Goal: Task Accomplishment & Management: Manage account settings

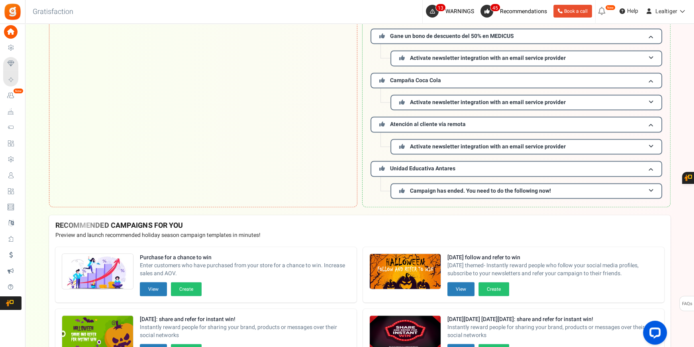
scroll to position [1689, 0]
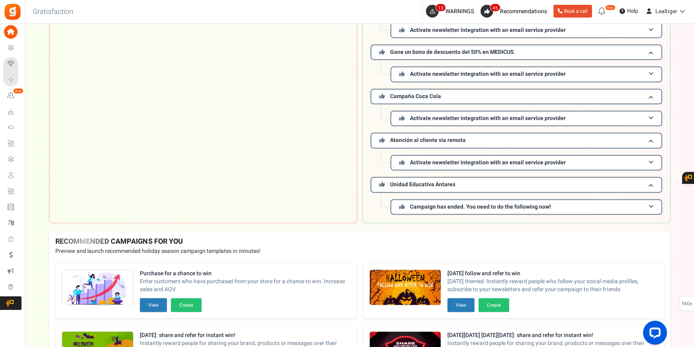
click at [0, 0] on span "Campaigns" at bounding box center [0, 0] width 0 height 0
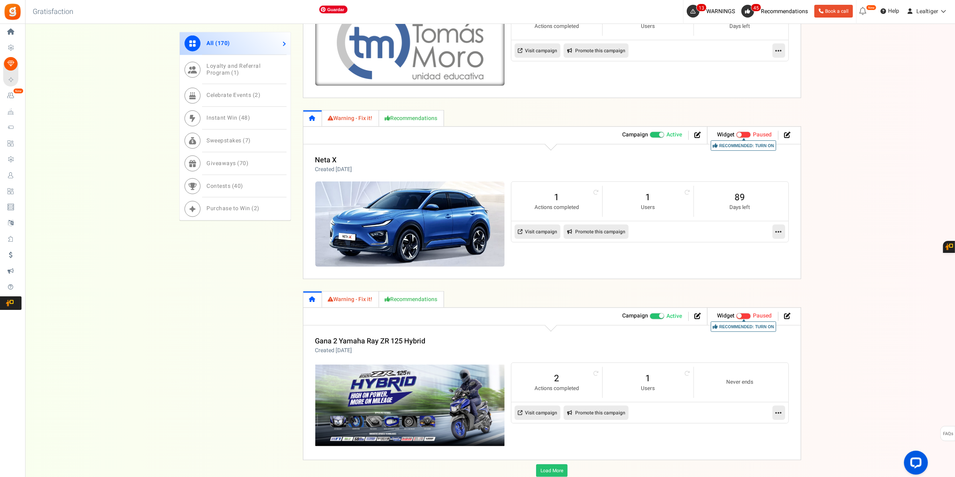
scroll to position [1008, 0]
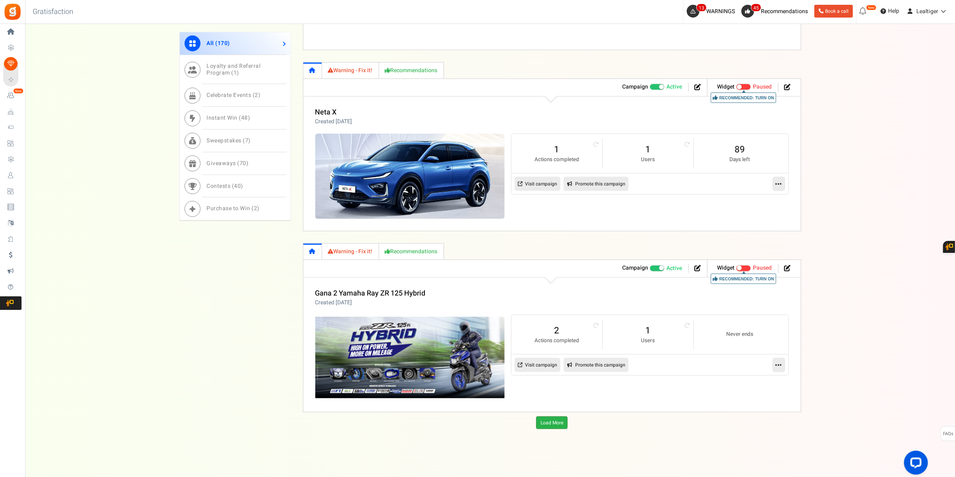
click at [560, 346] on link "Load More" at bounding box center [551, 422] width 31 height 13
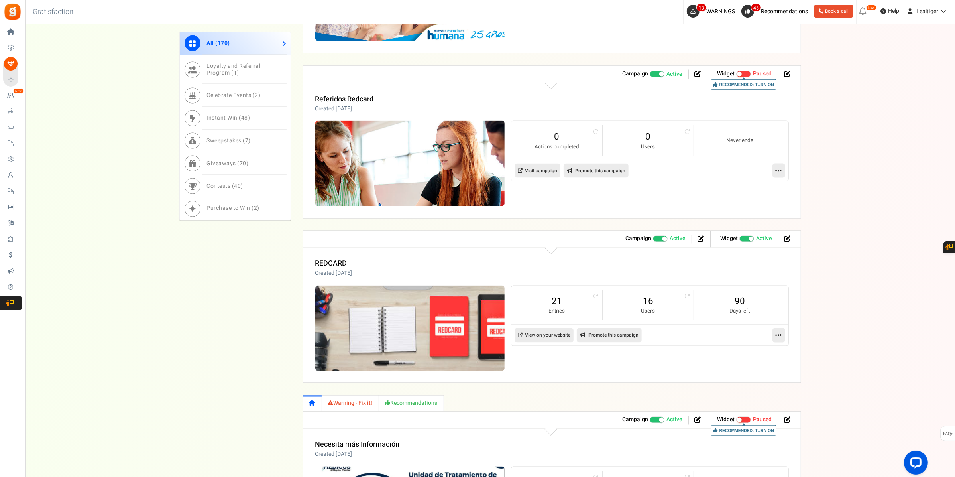
scroll to position [1865, 0]
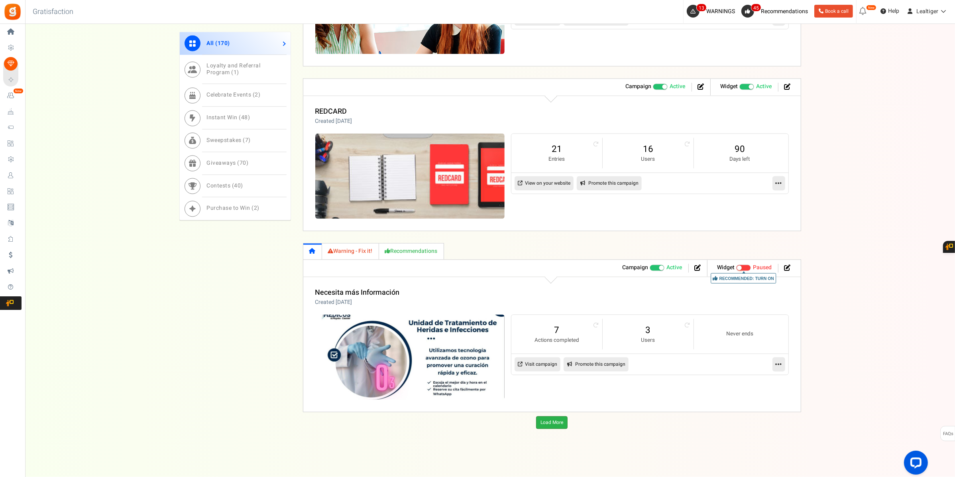
click at [541, 346] on link "Load More" at bounding box center [551, 422] width 31 height 13
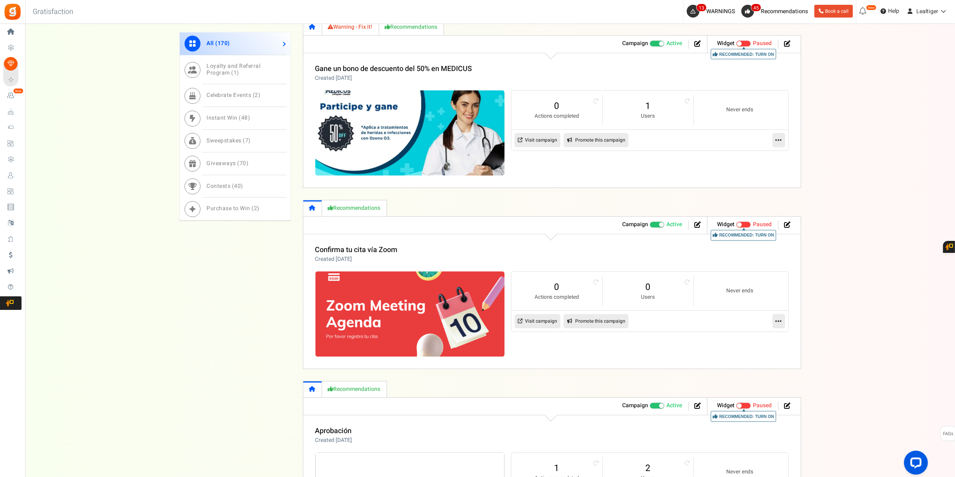
scroll to position [2755, 0]
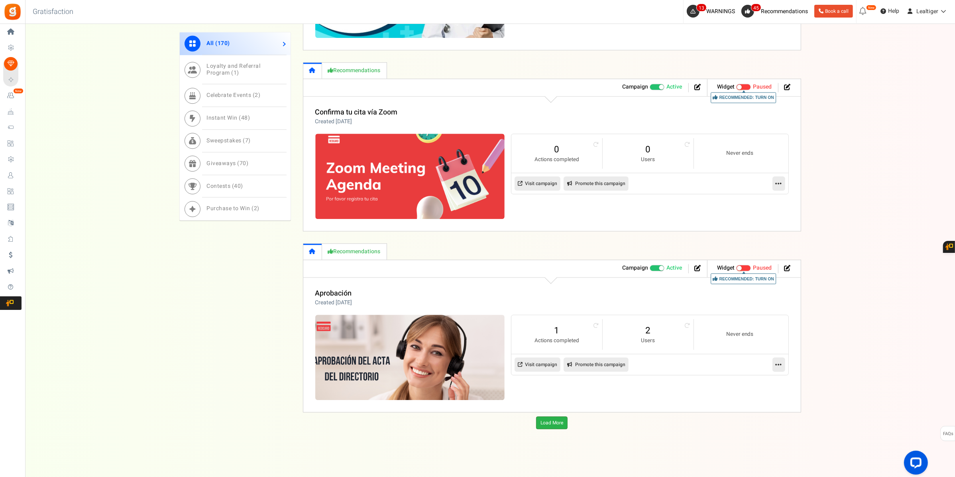
click at [544, 346] on link "Load More" at bounding box center [551, 422] width 31 height 13
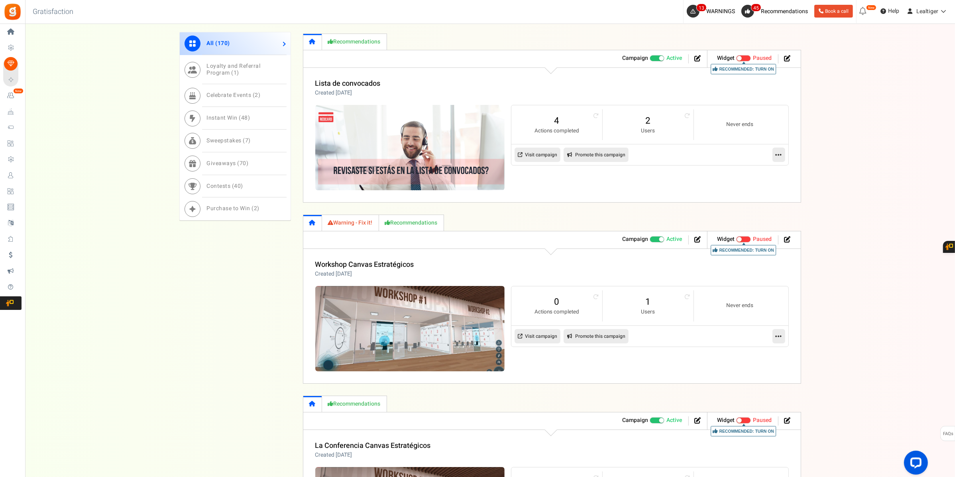
scroll to position [3662, 0]
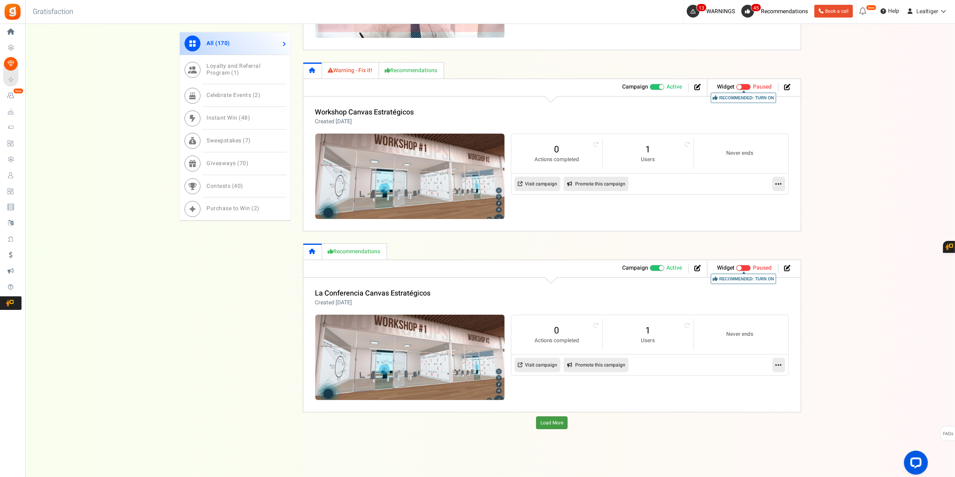
drag, startPoint x: 559, startPoint y: 423, endPoint x: 573, endPoint y: 298, distance: 125.9
click at [559, 346] on link "Load More" at bounding box center [551, 422] width 31 height 13
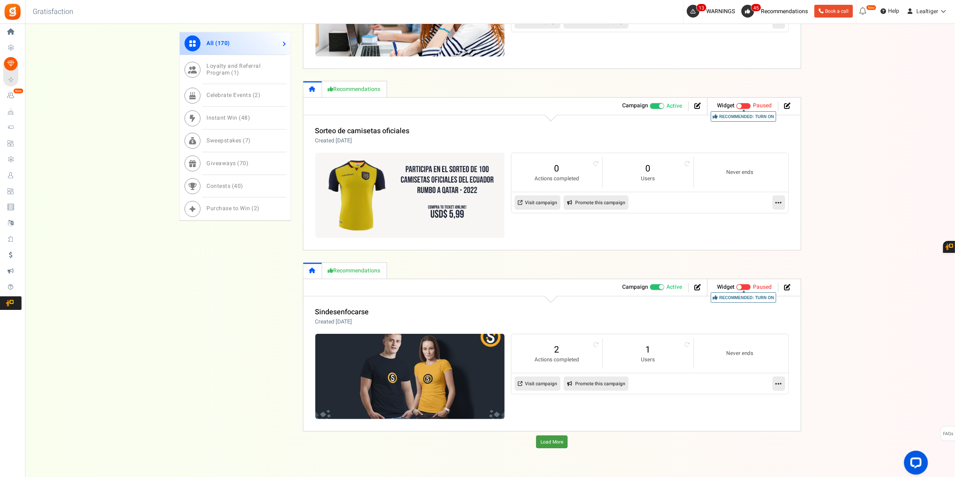
scroll to position [4569, 0]
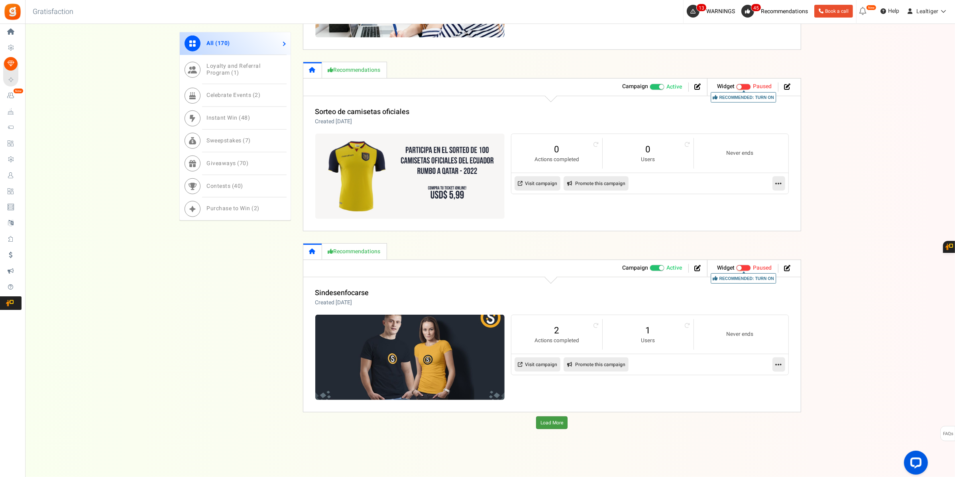
drag, startPoint x: 549, startPoint y: 420, endPoint x: 561, endPoint y: 225, distance: 194.8
click at [550, 346] on link "Load More" at bounding box center [551, 422] width 31 height 13
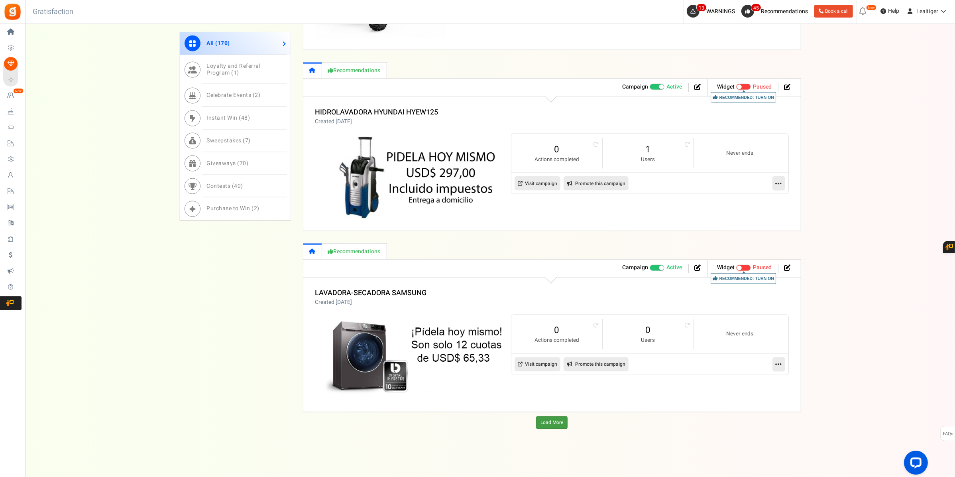
scroll to position [5475, 0]
click at [564, 346] on link "Load More" at bounding box center [551, 422] width 31 height 13
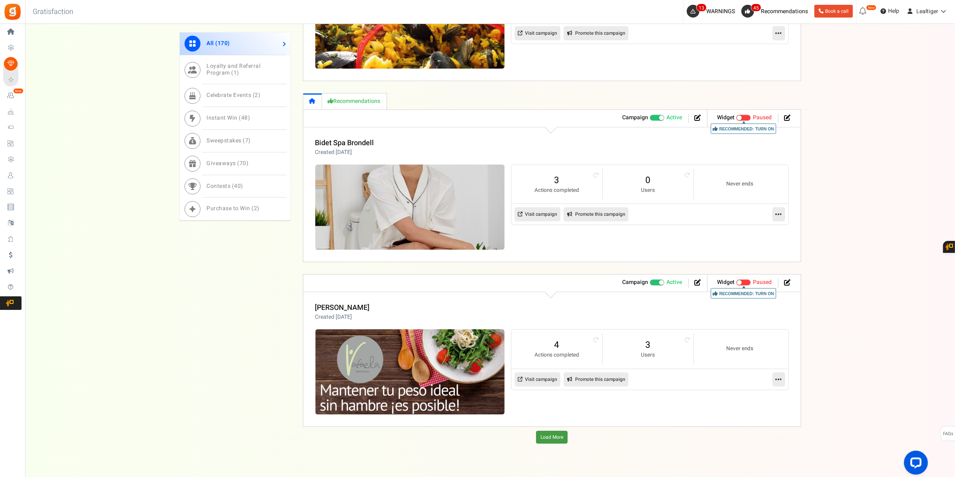
scroll to position [6349, 0]
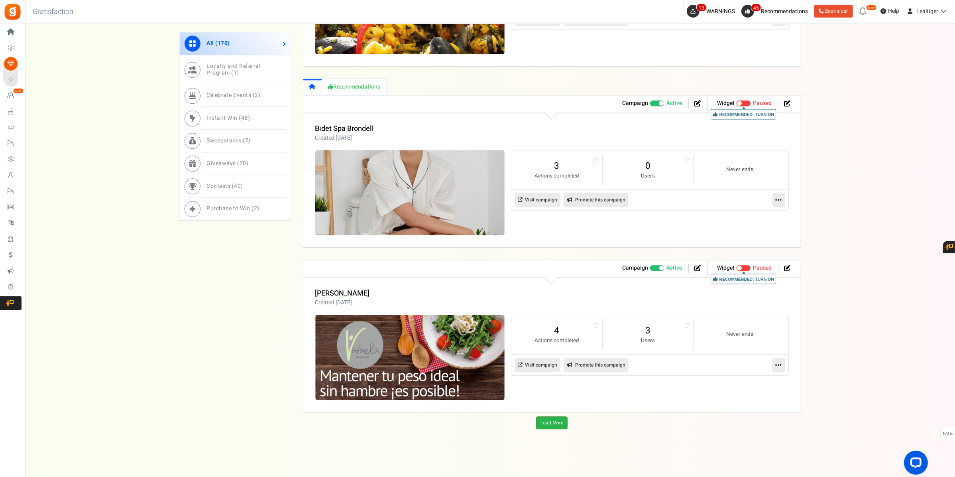
click at [555, 346] on link "Load More" at bounding box center [551, 422] width 31 height 13
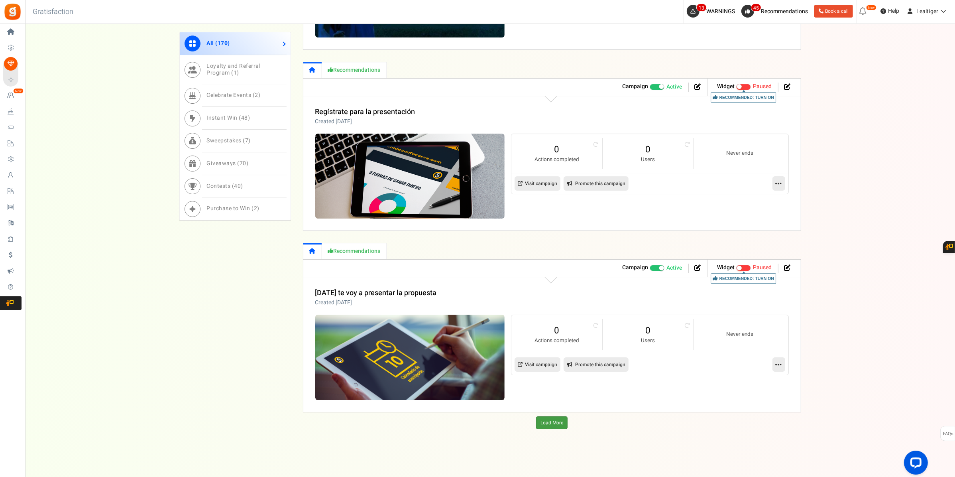
scroll to position [7240, 0]
click at [550, 346] on link "Load More" at bounding box center [551, 422] width 31 height 13
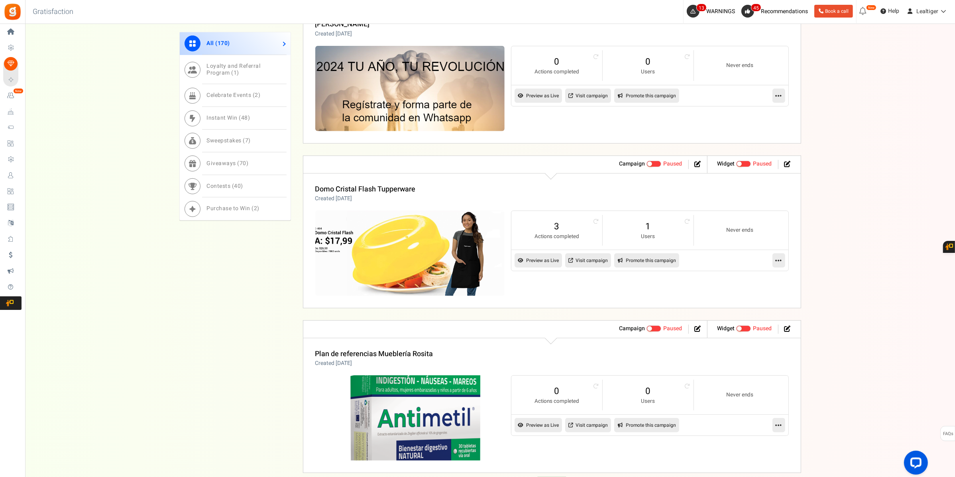
scroll to position [8113, 0]
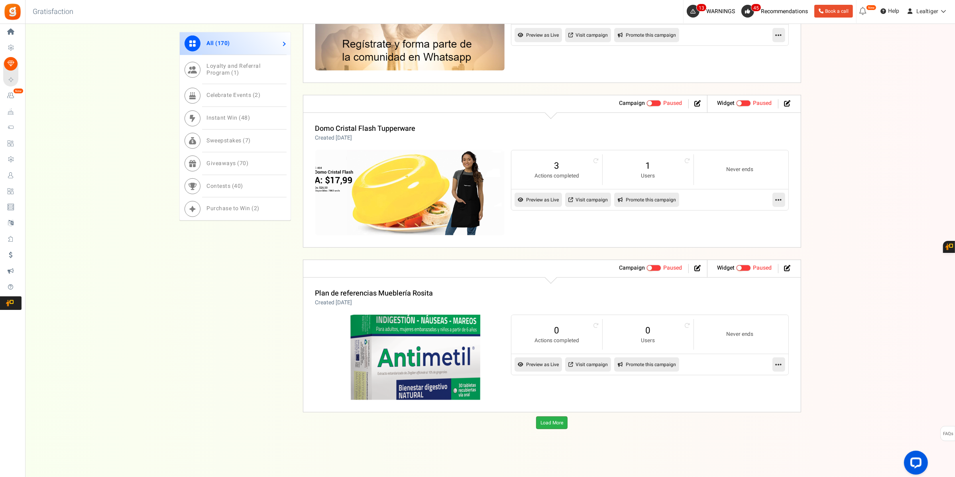
click at [546, 346] on link "Load More" at bounding box center [551, 422] width 31 height 13
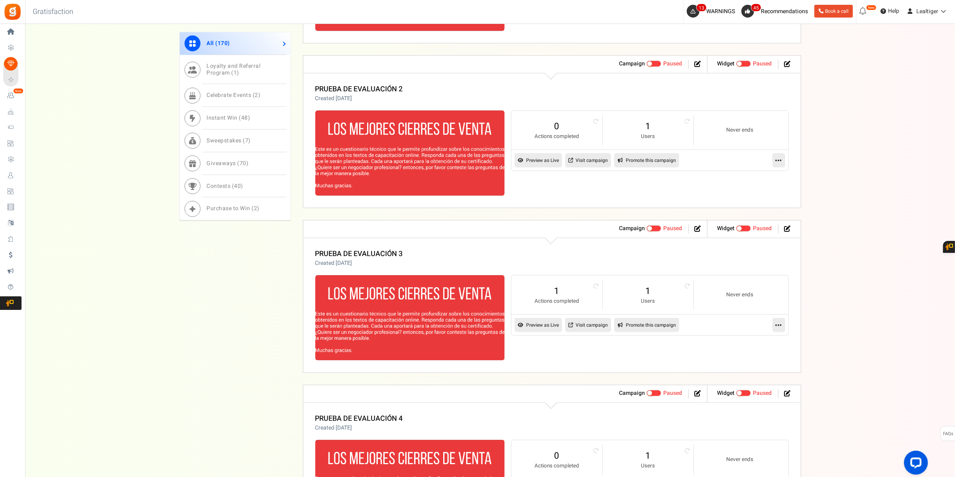
scroll to position [8938, 0]
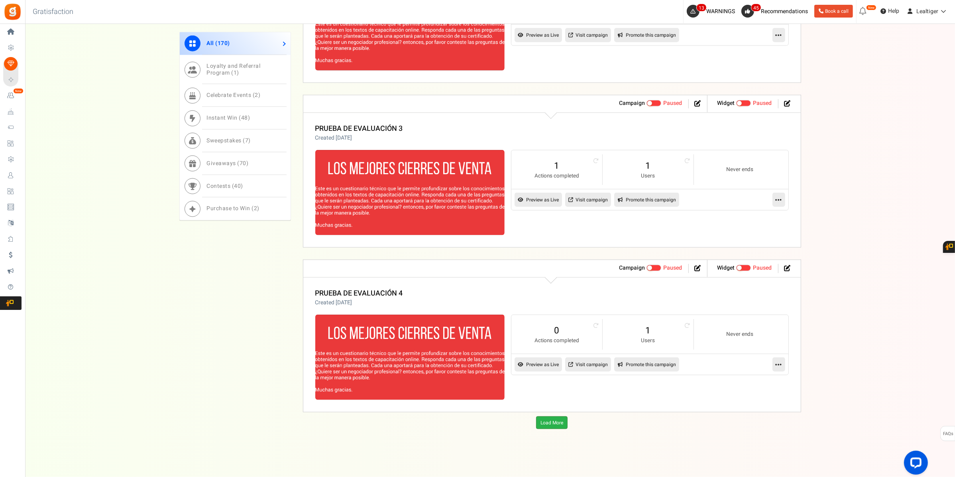
click at [561, 346] on link "Load More" at bounding box center [551, 422] width 31 height 13
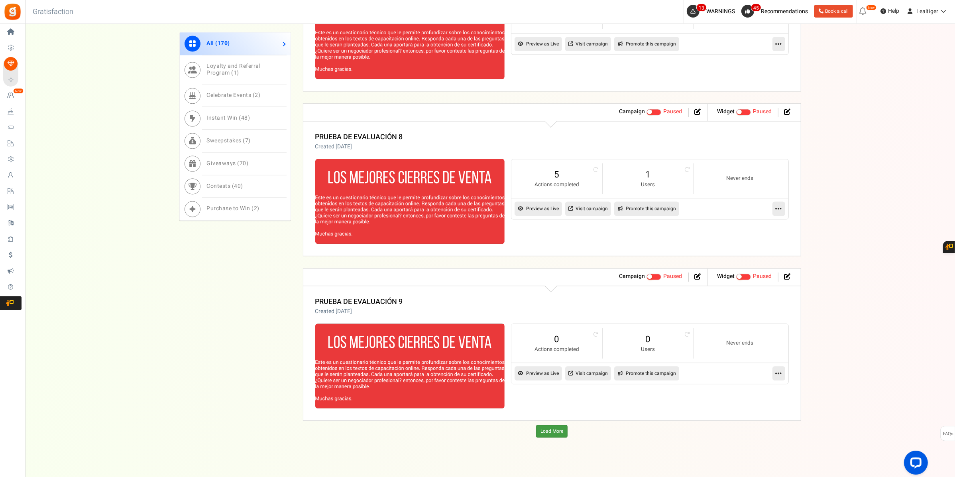
scroll to position [9763, 0]
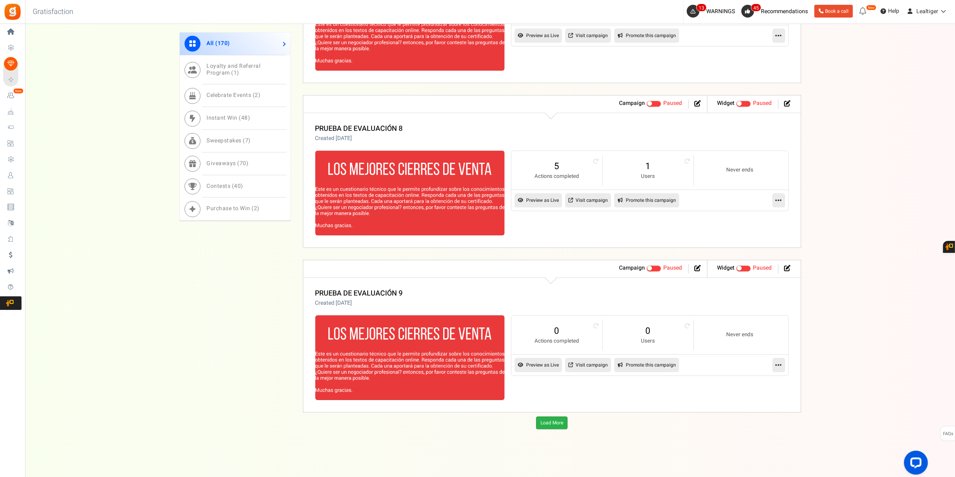
click at [560, 346] on link "Load More" at bounding box center [551, 422] width 31 height 13
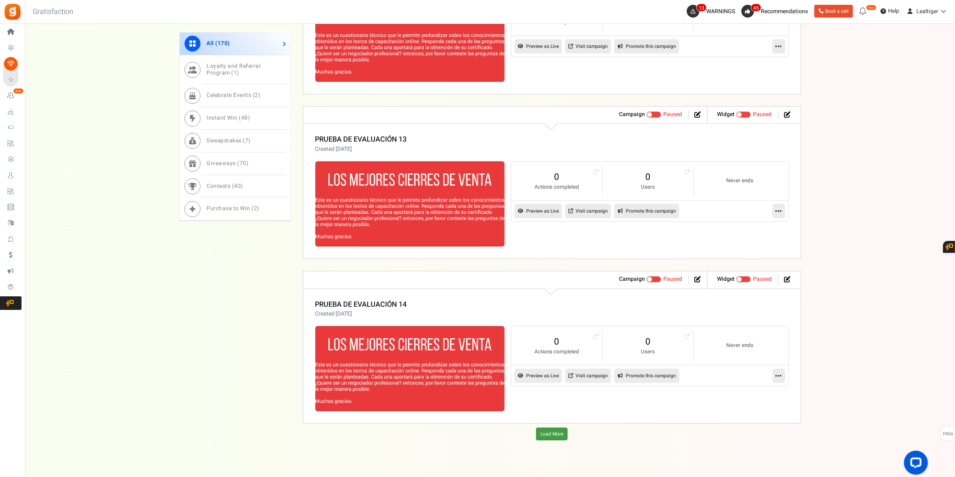
scroll to position [10587, 0]
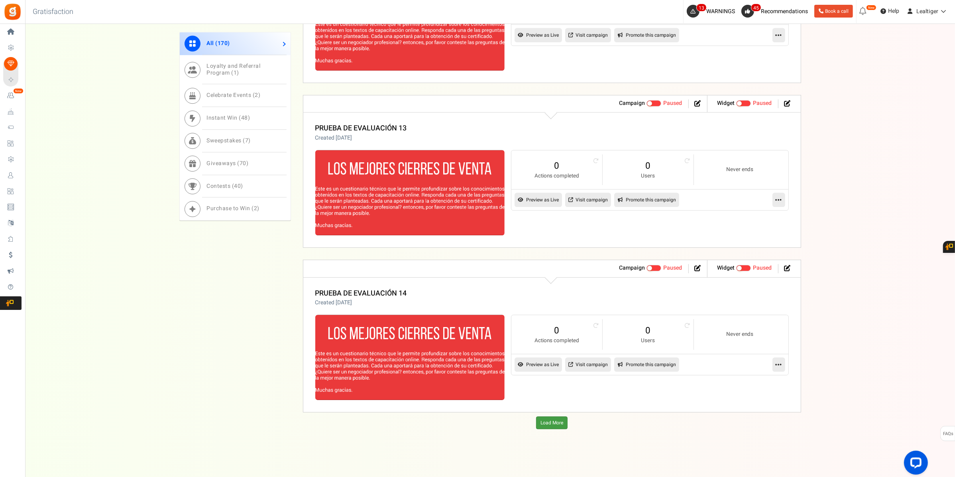
drag, startPoint x: 549, startPoint y: 420, endPoint x: 555, endPoint y: 257, distance: 163.1
click at [549, 346] on link "Load More" at bounding box center [551, 422] width 31 height 13
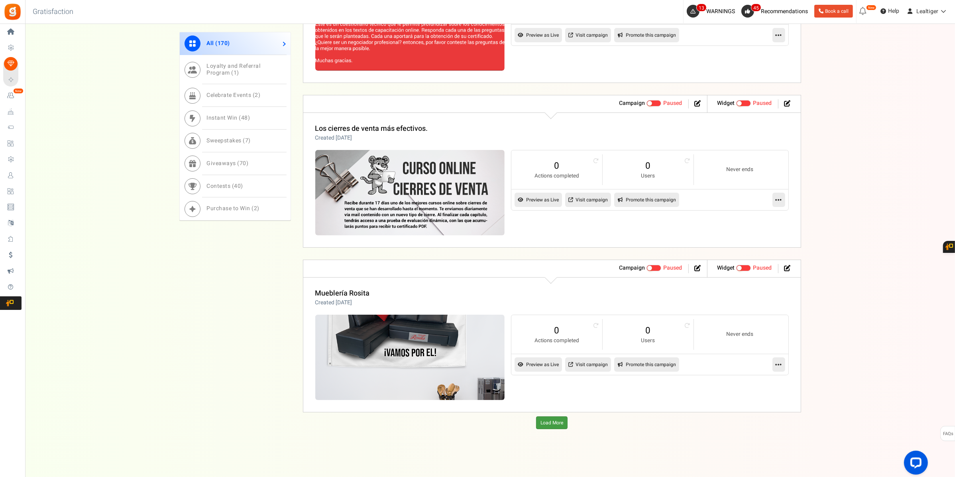
scroll to position [11411, 0]
click at [547, 346] on link "Load More" at bounding box center [551, 422] width 31 height 13
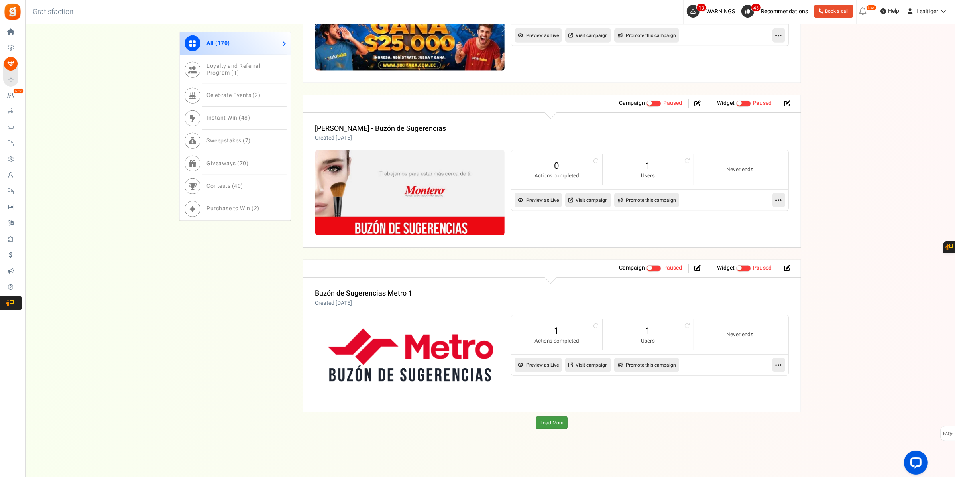
scroll to position [12236, 0]
click at [555, 346] on link "Load More" at bounding box center [551, 422] width 31 height 13
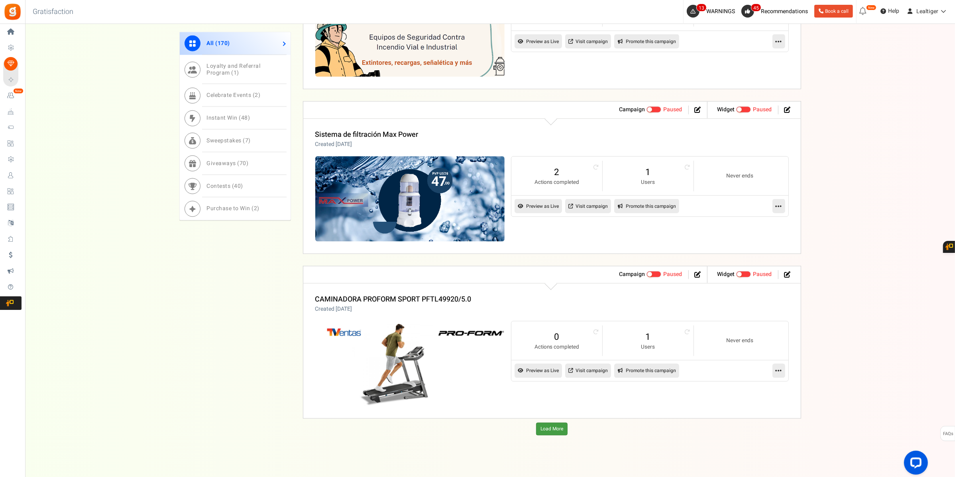
scroll to position [13061, 0]
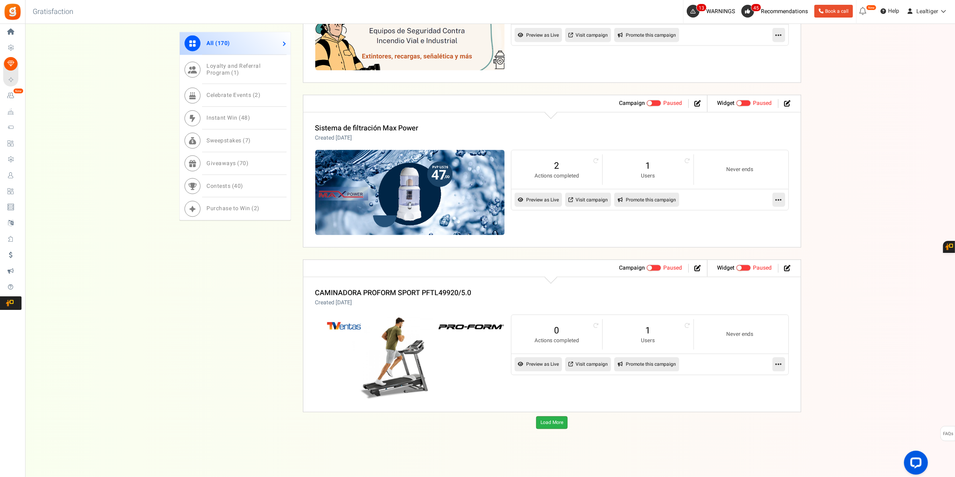
click at [552, 346] on link "Load More" at bounding box center [551, 422] width 31 height 13
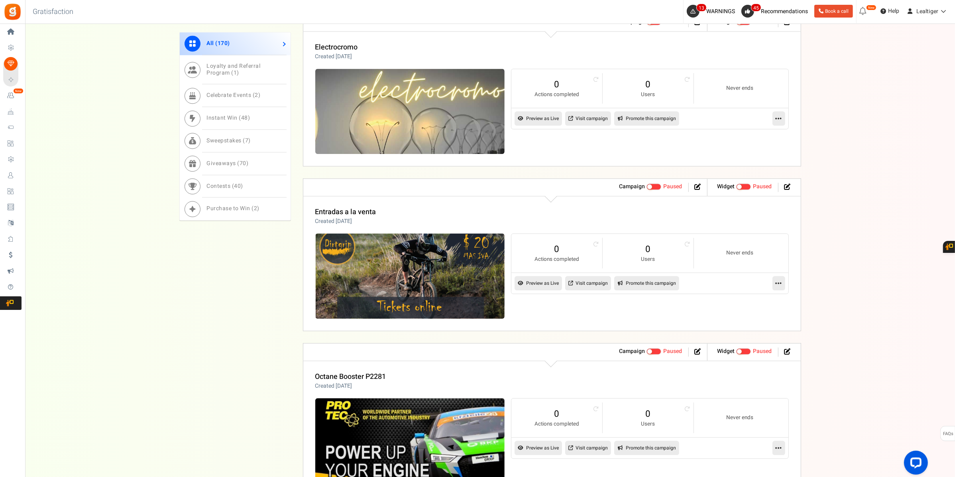
scroll to position [13885, 0]
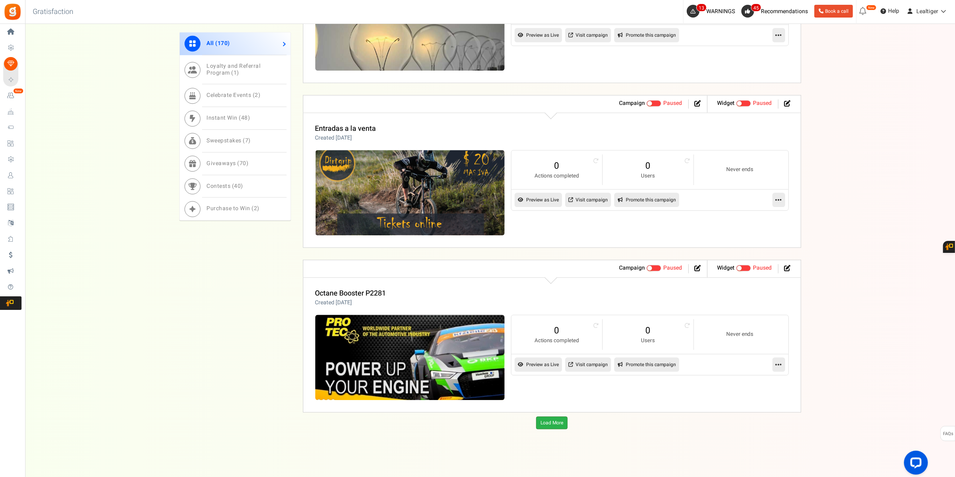
click at [545, 346] on link "Load More" at bounding box center [551, 422] width 31 height 13
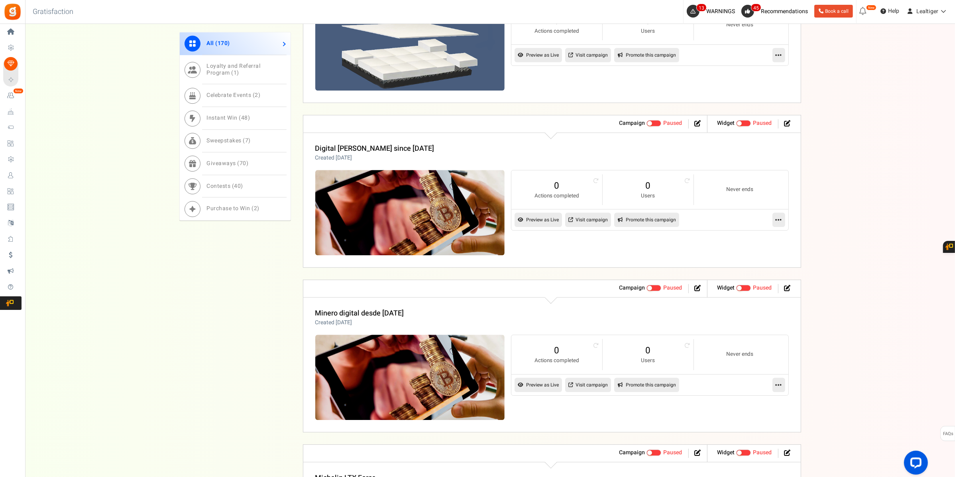
scroll to position [14233, 0]
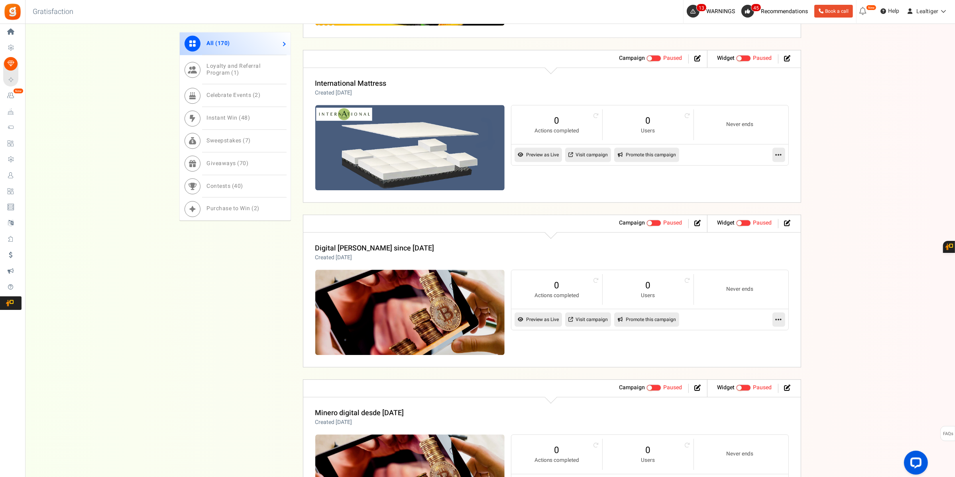
click at [640, 162] on link "Promote this campaign" at bounding box center [646, 154] width 65 height 14
type input "[URL][DOMAIN_NAME]"
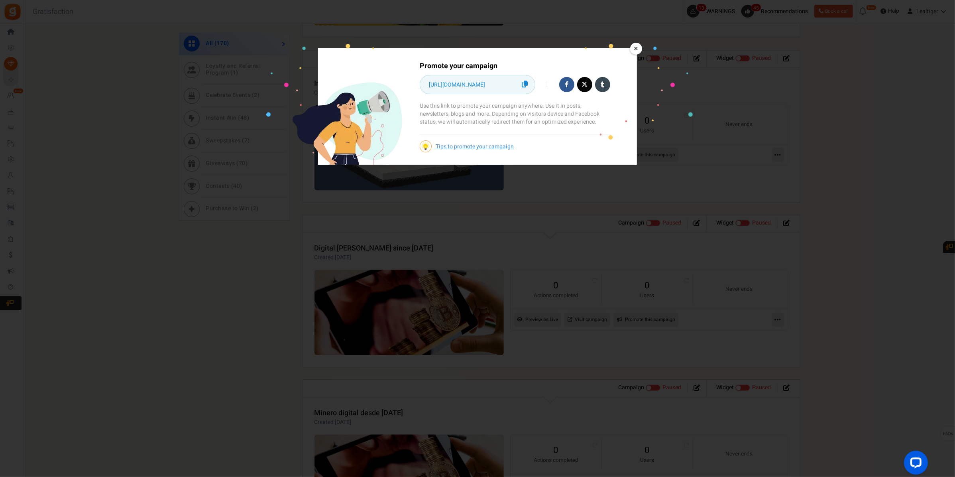
click at [522, 85] on icon at bounding box center [525, 84] width 6 height 7
click at [636, 45] on link "×" at bounding box center [636, 49] width 12 height 12
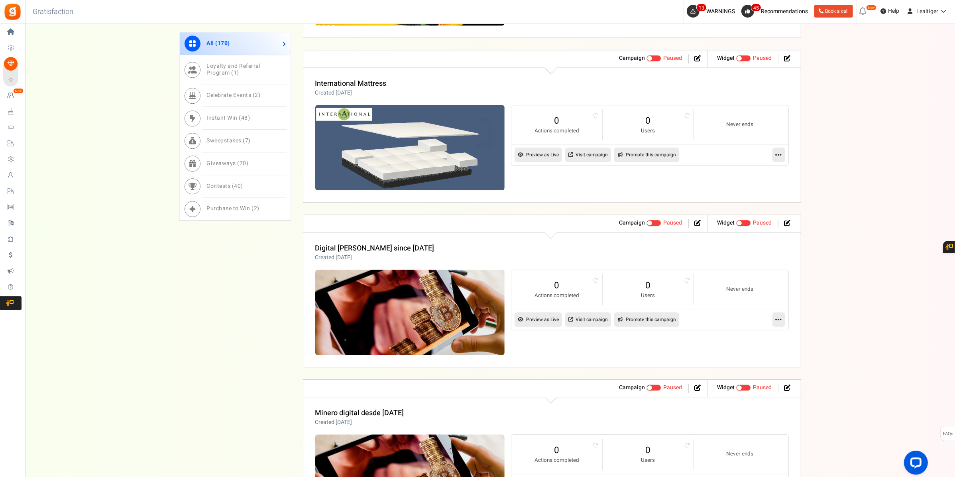
click at [585, 162] on link "Visit campaign" at bounding box center [588, 154] width 46 height 14
click at [695, 158] on icon at bounding box center [779, 154] width 6 height 7
click at [695, 181] on link "Edit" at bounding box center [753, 174] width 59 height 15
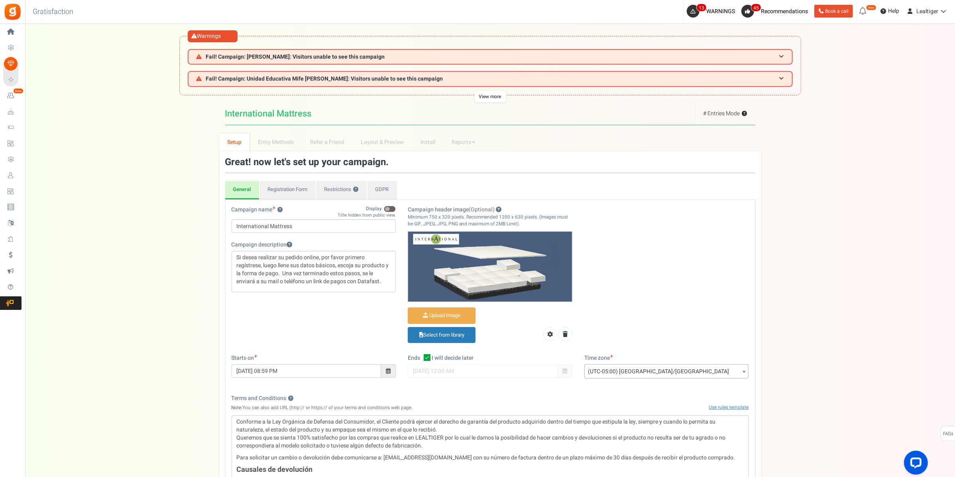
scroll to position [50, 0]
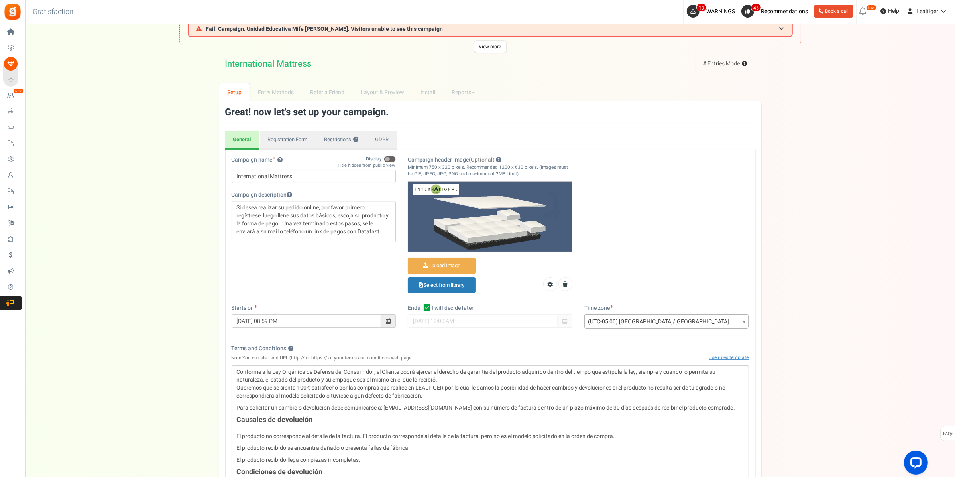
click at [428, 306] on icon at bounding box center [427, 307] width 7 height 7
click at [421, 306] on input "I will decide later" at bounding box center [418, 308] width 5 height 5
checkbox input "false"
click at [385, 318] on span at bounding box center [388, 321] width 15 height 14
click at [298, 206] on th "[DATE]" at bounding box center [284, 208] width 75 height 12
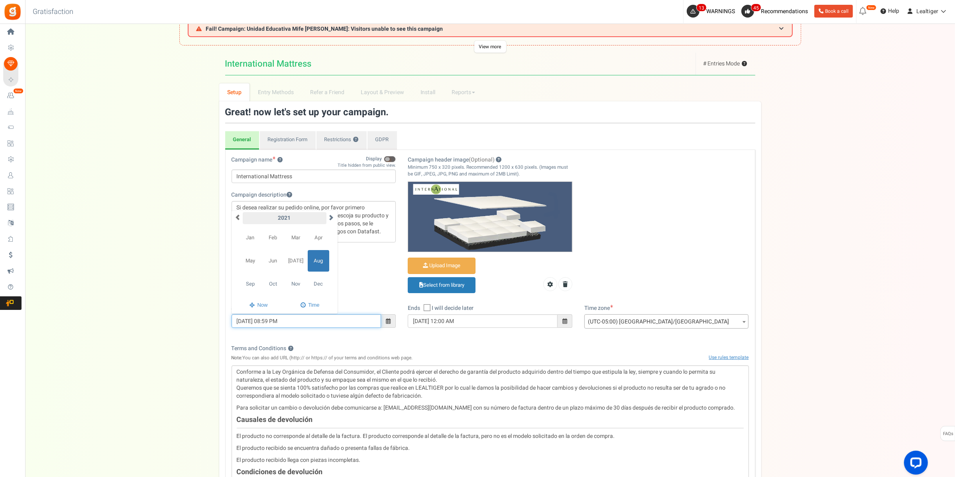
click at [297, 218] on th "2021" at bounding box center [285, 218] width 84 height 12
click at [274, 280] on span "2025" at bounding box center [273, 284] width 22 height 22
click at [274, 280] on span "Oct" at bounding box center [273, 284] width 22 height 22
click at [274, 280] on td "28" at bounding box center [270, 279] width 14 height 12
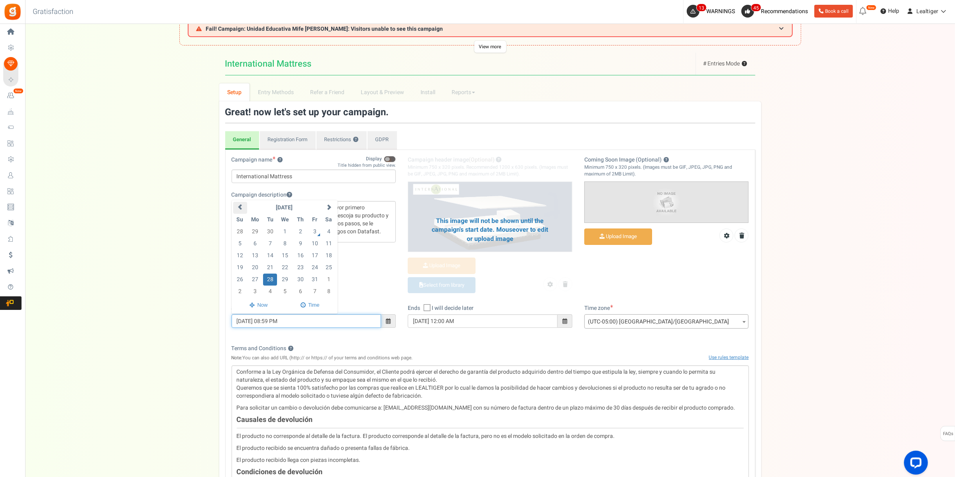
click at [240, 204] on span at bounding box center [240, 207] width 6 height 6
click at [273, 280] on td "30" at bounding box center [270, 279] width 14 height 12
type input "[DATE] 08:59 PM"
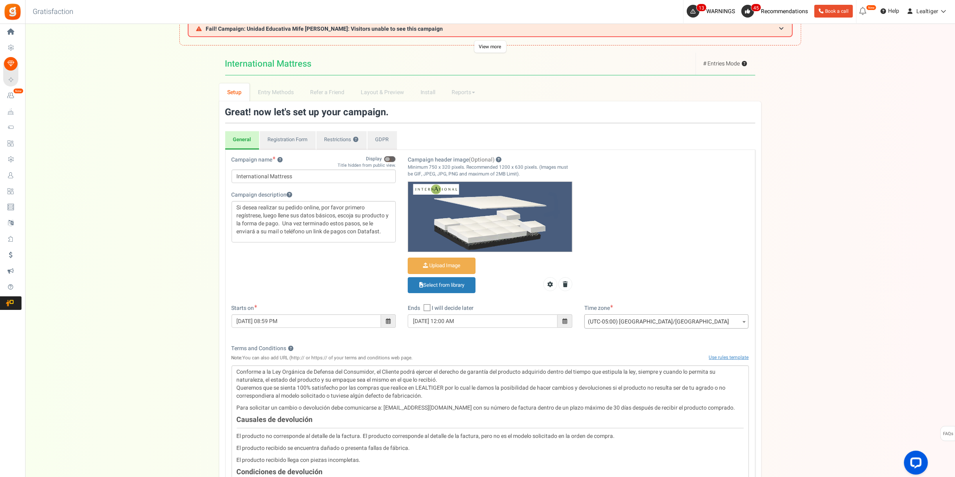
click at [565, 321] on span at bounding box center [564, 321] width 5 height 6
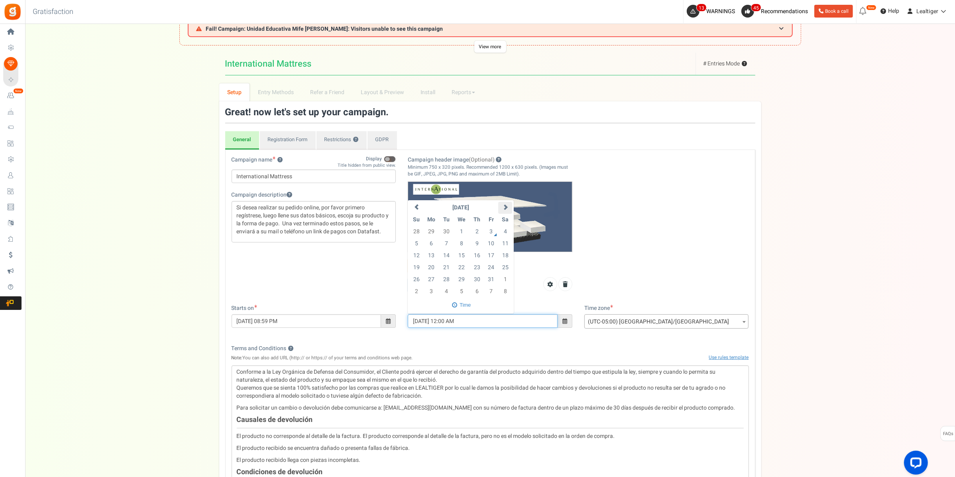
click at [503, 206] on span at bounding box center [506, 207] width 6 height 6
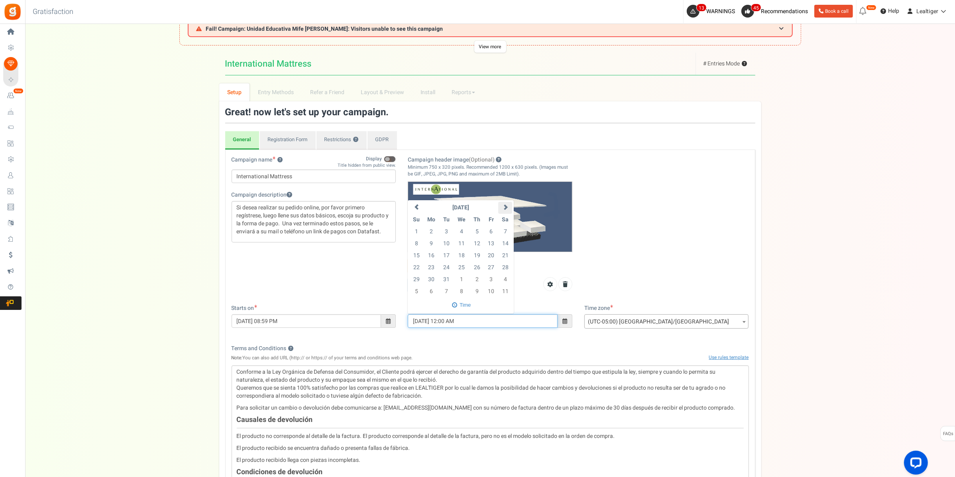
click at [503, 206] on span at bounding box center [506, 207] width 6 height 6
click at [479, 279] on td "28" at bounding box center [476, 279] width 15 height 12
type input "[DATE] 09:00 PM"
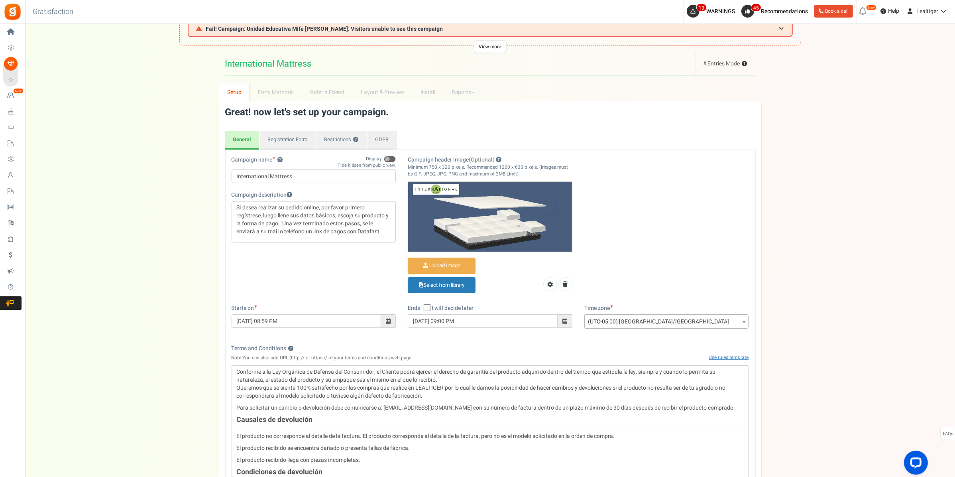
click at [523, 292] on div "Upload Image Select from library" at bounding box center [490, 276] width 165 height 39
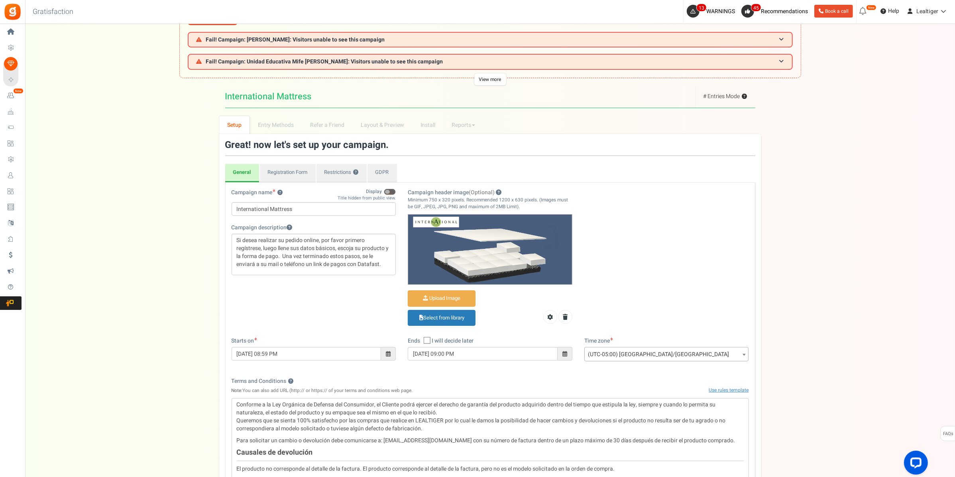
scroll to position [0, 0]
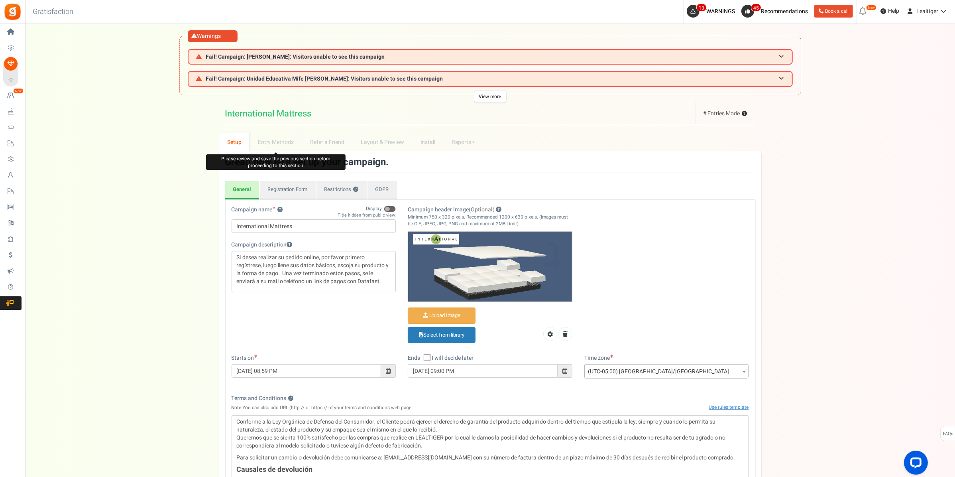
click at [277, 146] on li "Entry Methods" at bounding box center [275, 142] width 52 height 18
click at [331, 138] on li "Refer a Friend" at bounding box center [327, 142] width 51 height 18
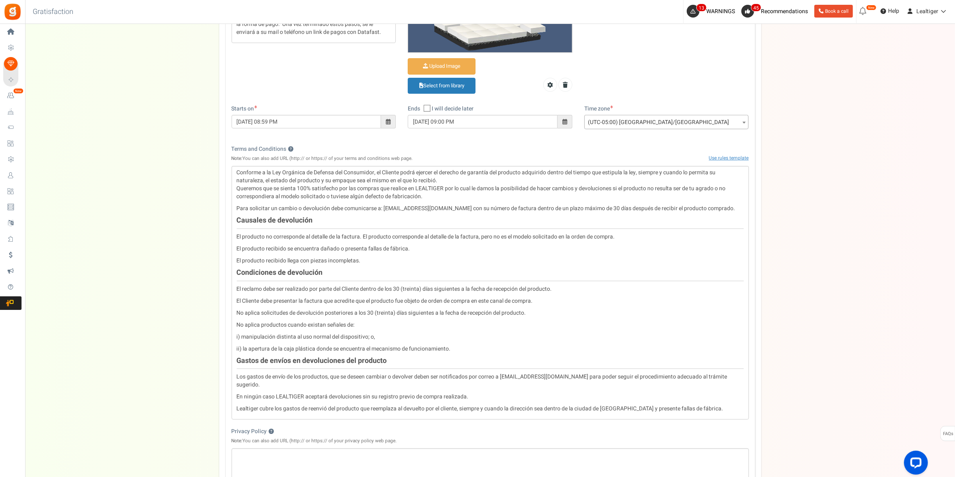
scroll to position [401, 0]
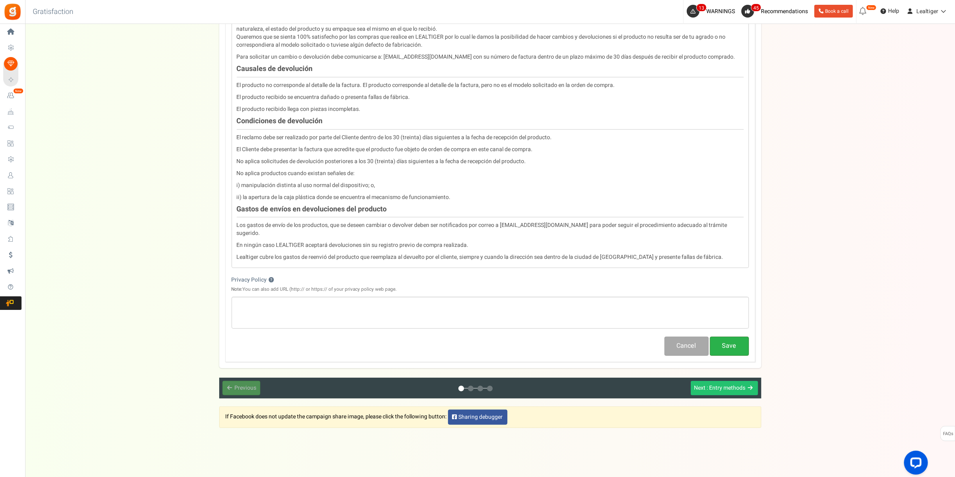
click at [695, 337] on button "Save" at bounding box center [729, 345] width 39 height 19
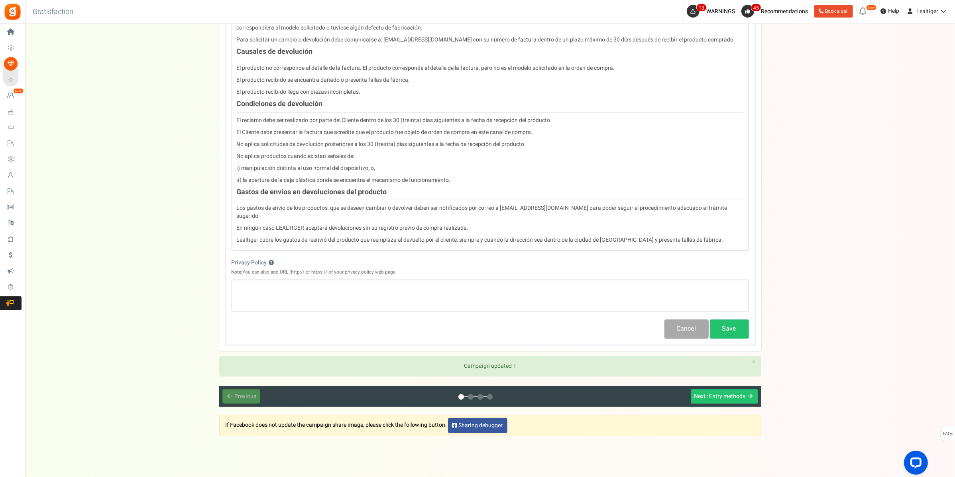
scroll to position [426, 0]
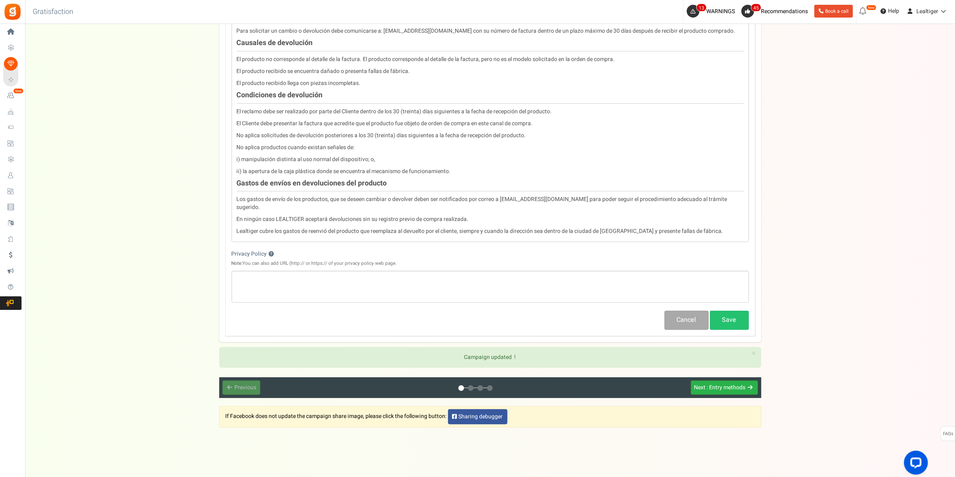
click at [695, 346] on span ": Entry methods" at bounding box center [726, 387] width 39 height 8
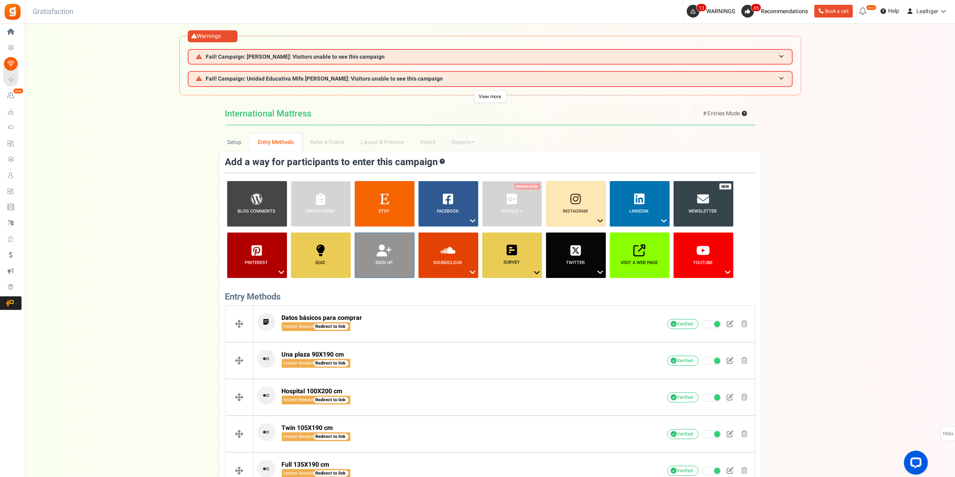
scroll to position [246, 0]
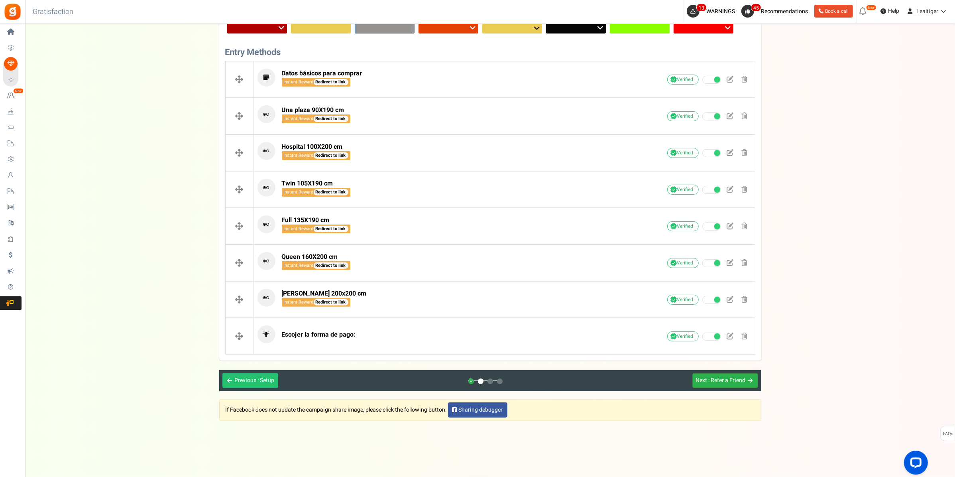
click at [695, 346] on span ": Refer a Friend" at bounding box center [727, 380] width 37 height 8
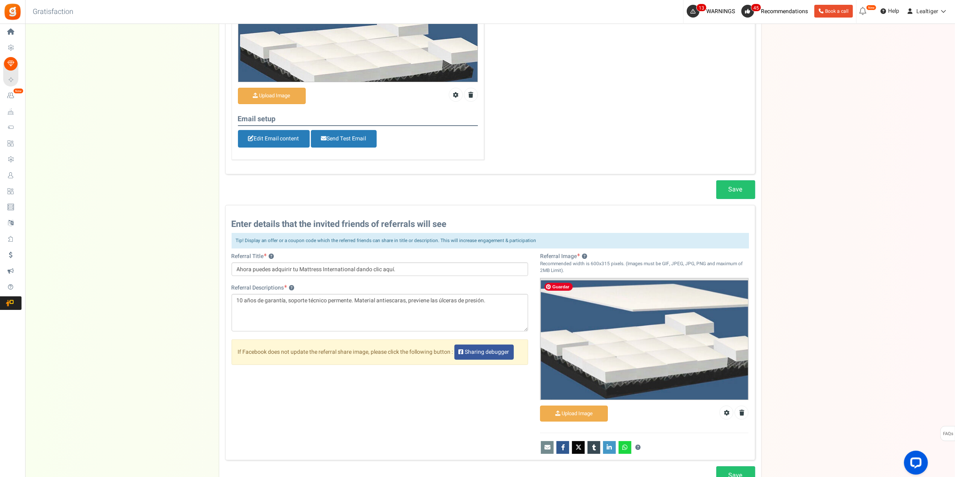
scroll to position [461, 0]
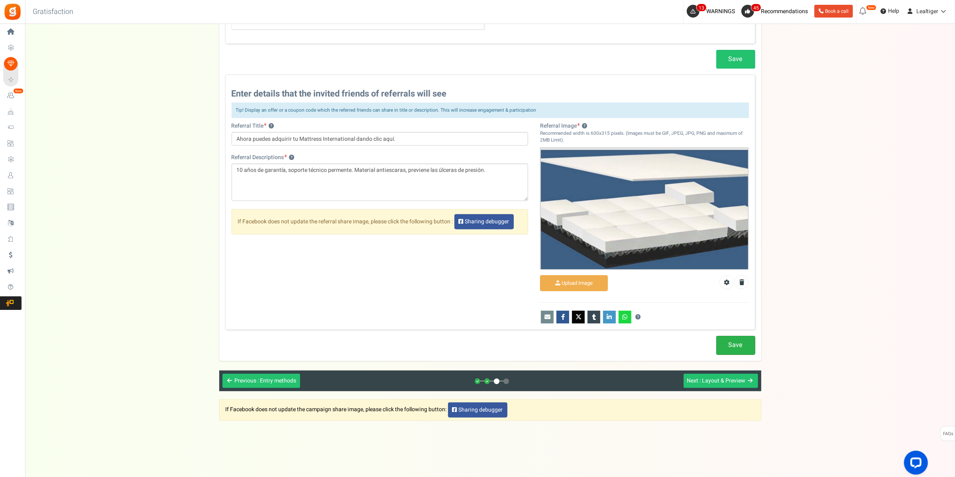
click at [695, 341] on link "Save" at bounding box center [735, 345] width 39 height 19
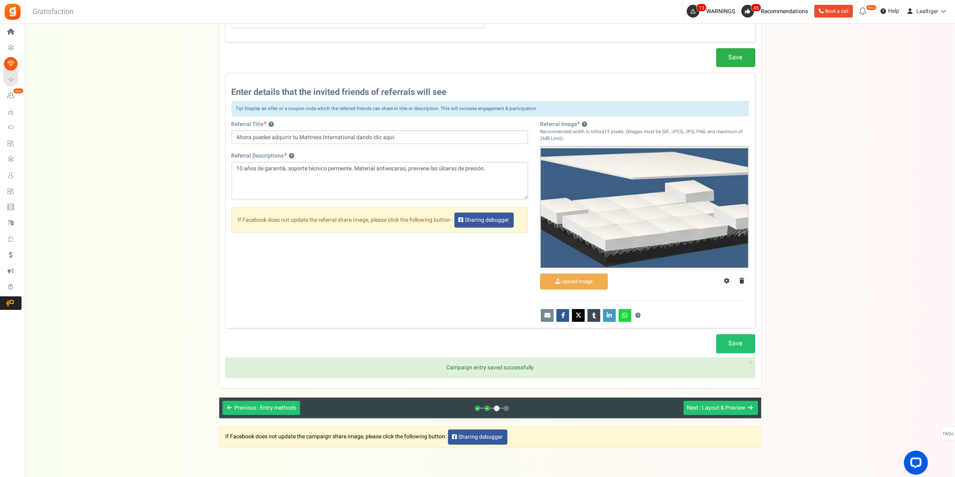
click at [695, 56] on link "Save" at bounding box center [735, 57] width 39 height 19
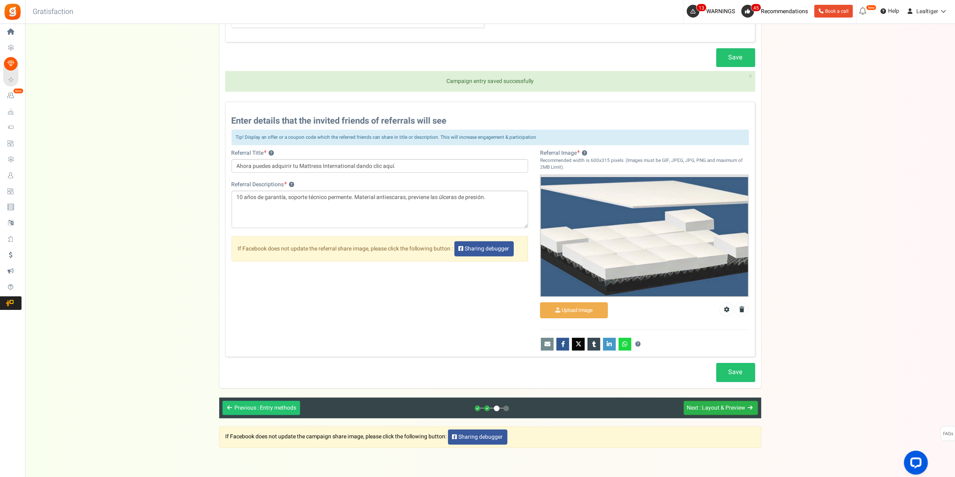
click at [695, 346] on span ": Layout & Preview" at bounding box center [723, 407] width 46 height 8
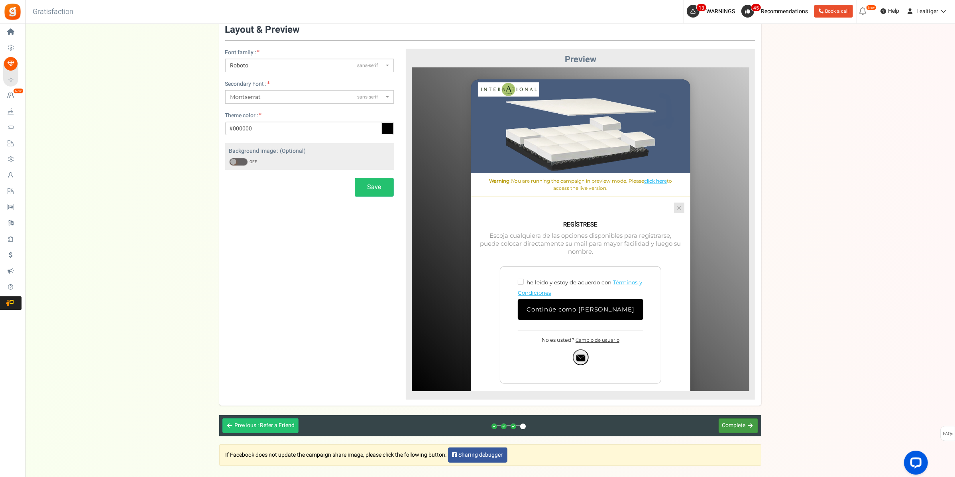
scroll to position [0, 0]
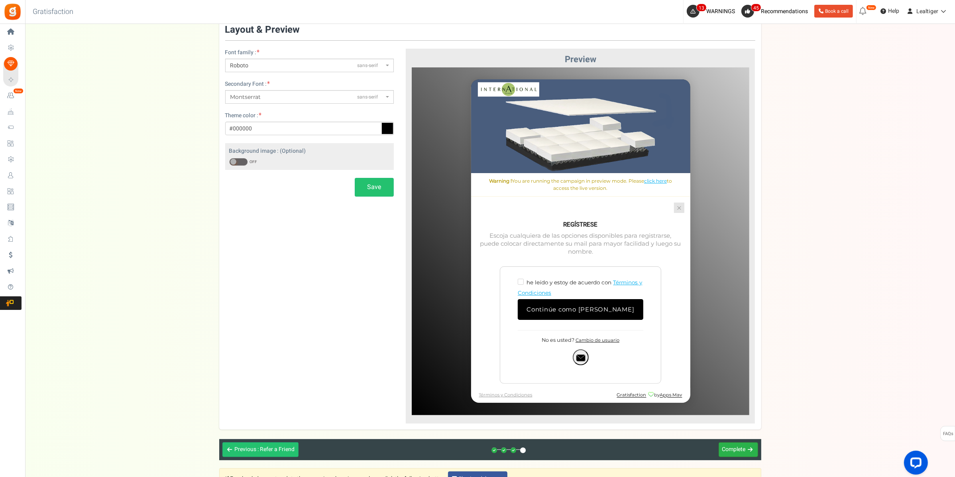
click at [695, 346] on span "Complete" at bounding box center [734, 449] width 24 height 8
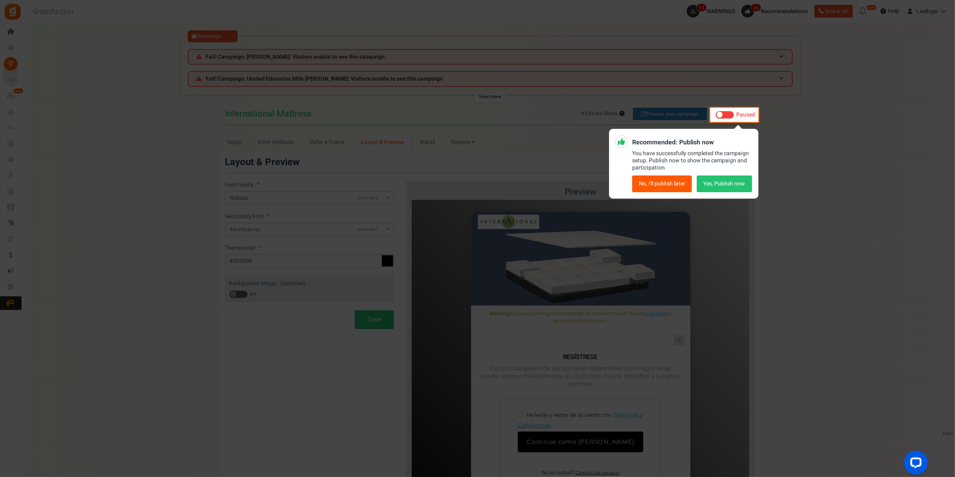
click at [695, 184] on button "Yes, Publish now" at bounding box center [724, 183] width 55 height 17
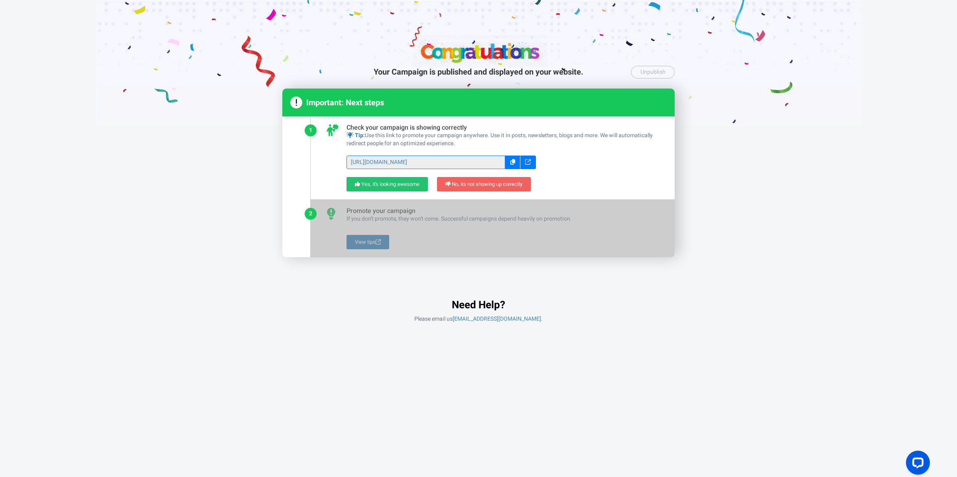
click at [508, 161] on div at bounding box center [512, 162] width 15 height 14
click at [398, 178] on link "Yes, it's looking awesome" at bounding box center [386, 184] width 81 height 15
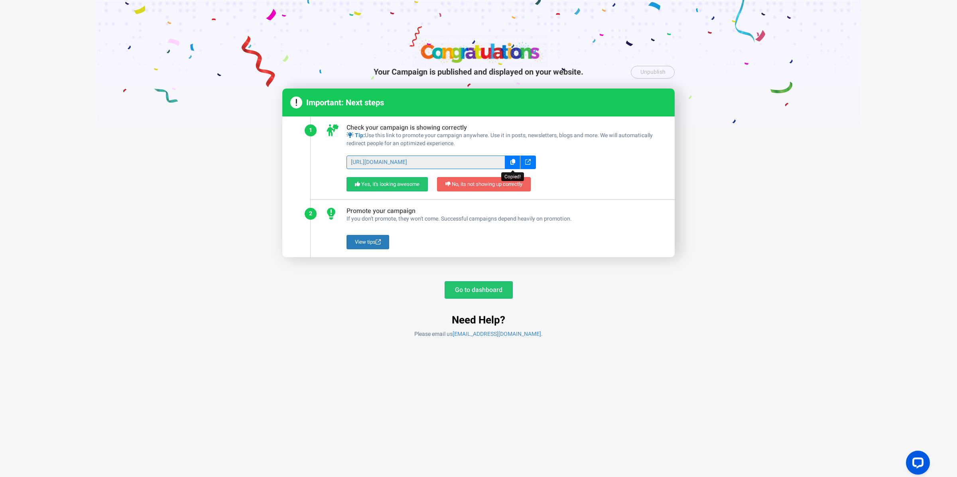
click at [527, 164] on icon at bounding box center [528, 162] width 6 height 6
click at [695, 106] on div at bounding box center [478, 62] width 957 height 125
click at [478, 290] on link "Go to dashboard" at bounding box center [478, 290] width 68 height 18
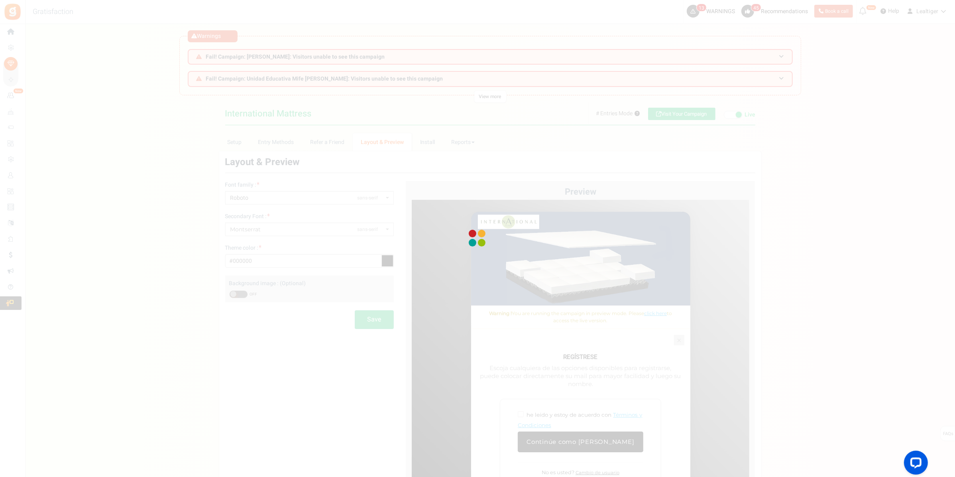
drag, startPoint x: 244, startPoint y: 252, endPoint x: 245, endPoint y: 246, distance: 6.4
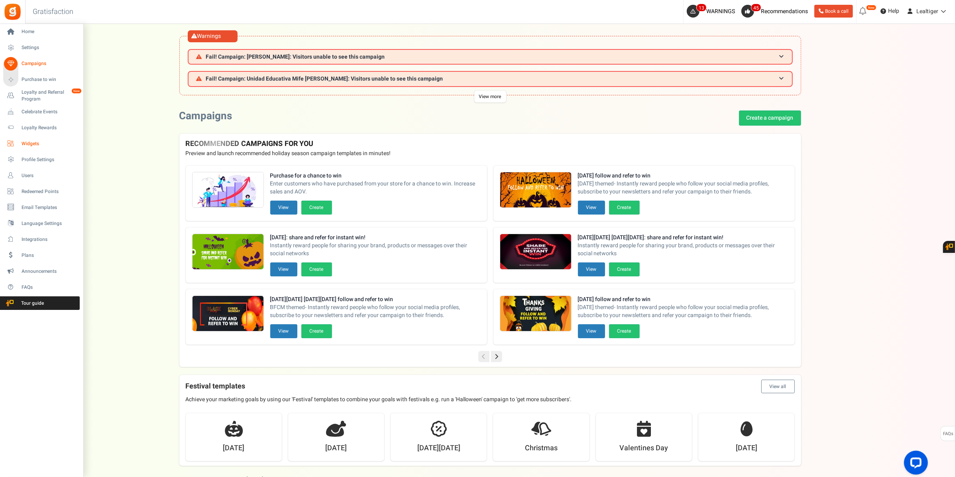
click at [28, 142] on span "Widgets" at bounding box center [50, 143] width 56 height 7
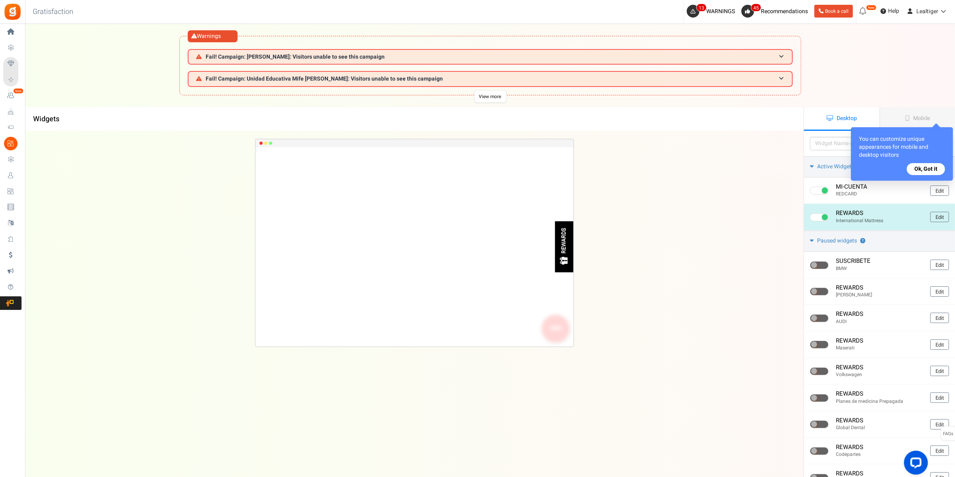
click at [695, 220] on span at bounding box center [819, 217] width 19 height 8
click at [695, 220] on input "checkbox" at bounding box center [812, 217] width 5 height 5
checkbox input "false"
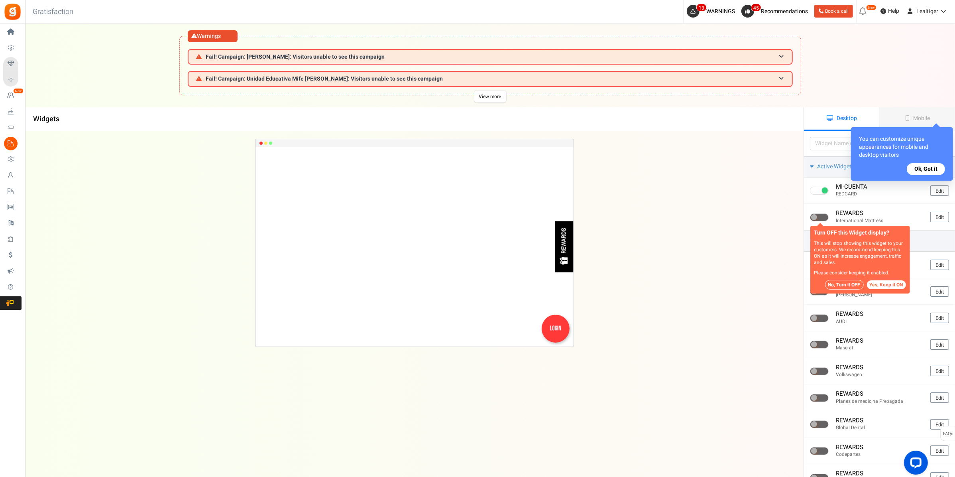
click at [695, 283] on button "No, Turn it OFF" at bounding box center [844, 285] width 39 height 10
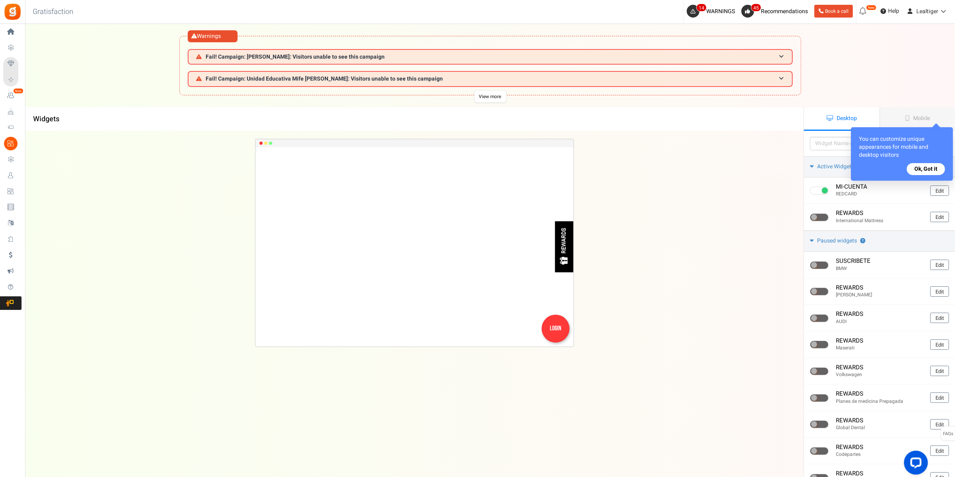
click at [695, 263] on div "MI-CUENTA Loading.. × To configure LightBox layout please Click here REWARDS" at bounding box center [414, 329] width 778 height 397
